Goal: Task Accomplishment & Management: Manage account settings

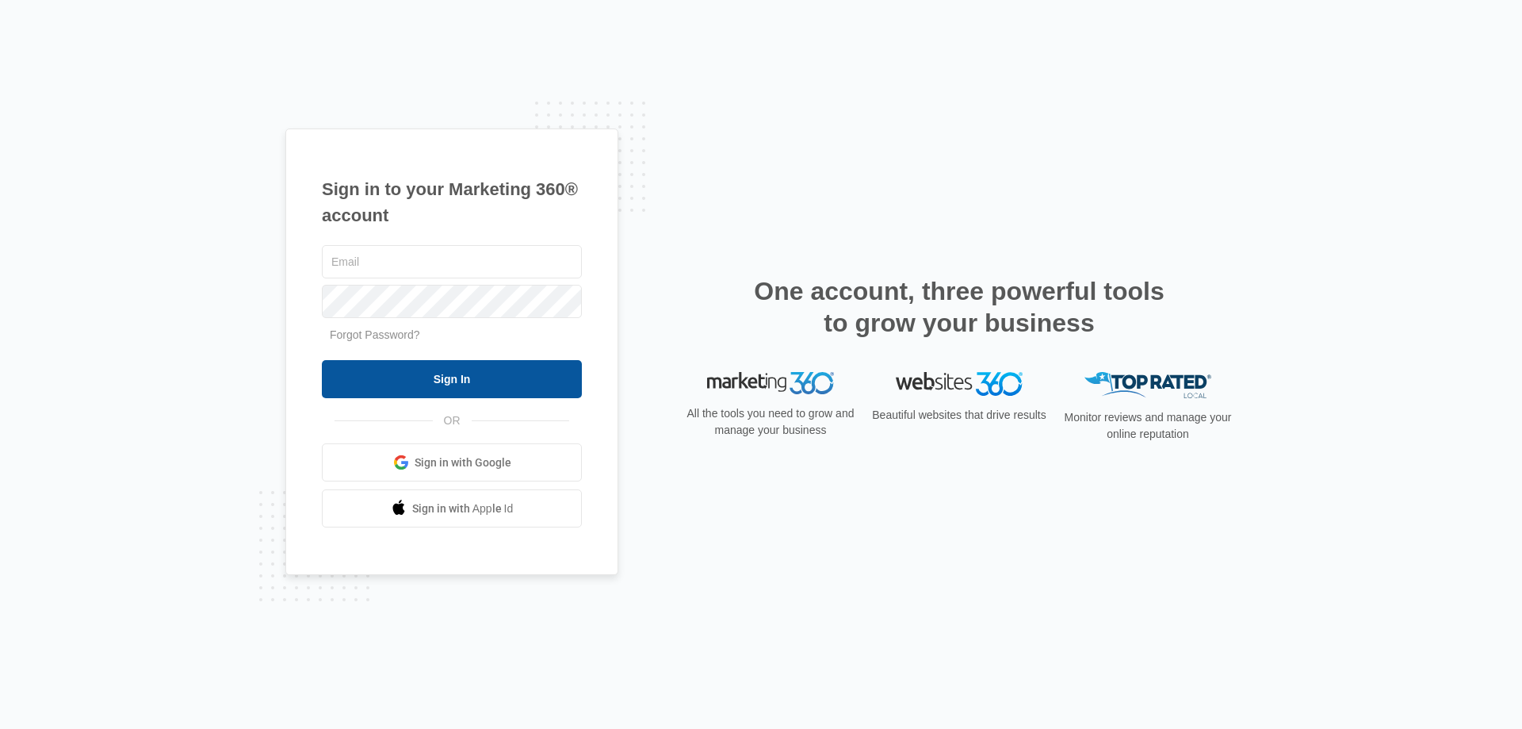
type input "[EMAIL_ADDRESS][DOMAIN_NAME]"
click at [446, 374] on input "Sign In" at bounding box center [452, 379] width 260 height 38
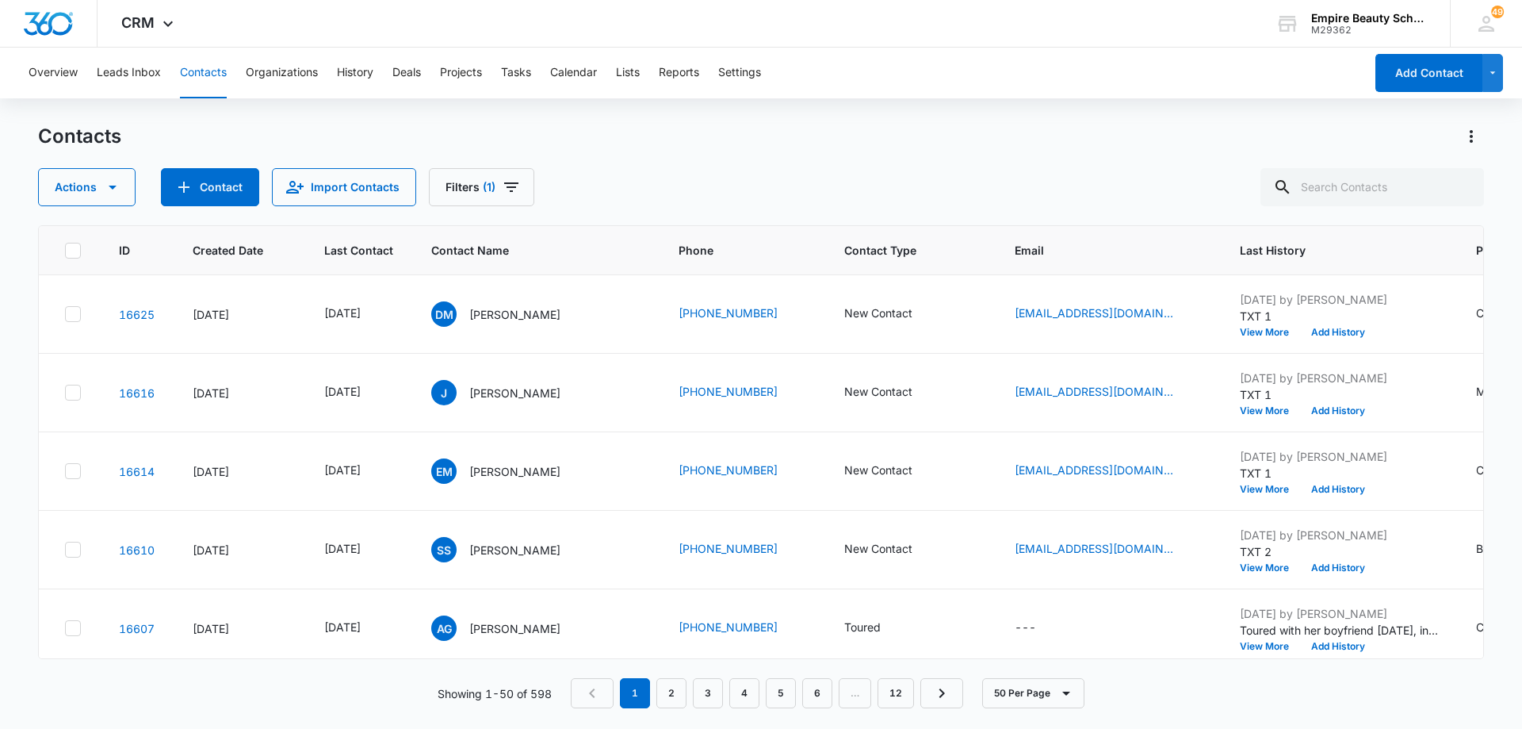
click at [673, 166] on div "Contacts Actions Contact Import Contacts Filters (1)" at bounding box center [761, 165] width 1446 height 82
click at [700, 178] on div "Actions Contact Import Contacts Filters (1)" at bounding box center [761, 187] width 1446 height 38
